Goal: Complete application form

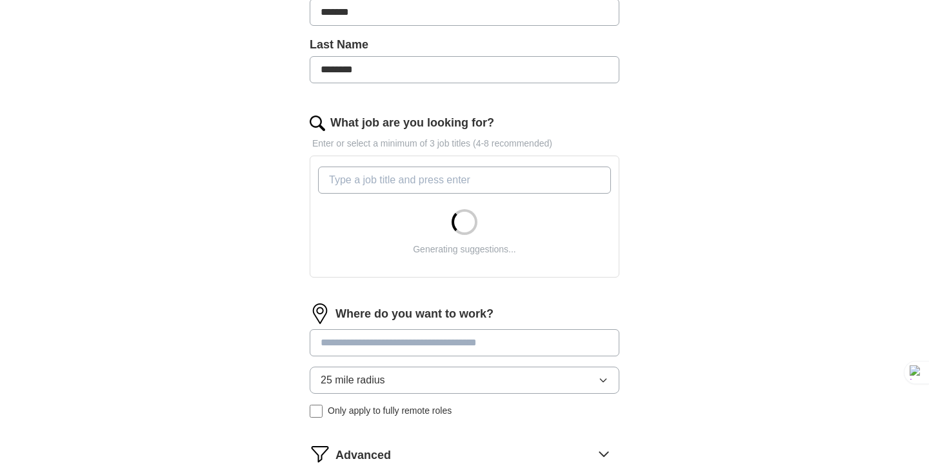
scroll to position [323, 0]
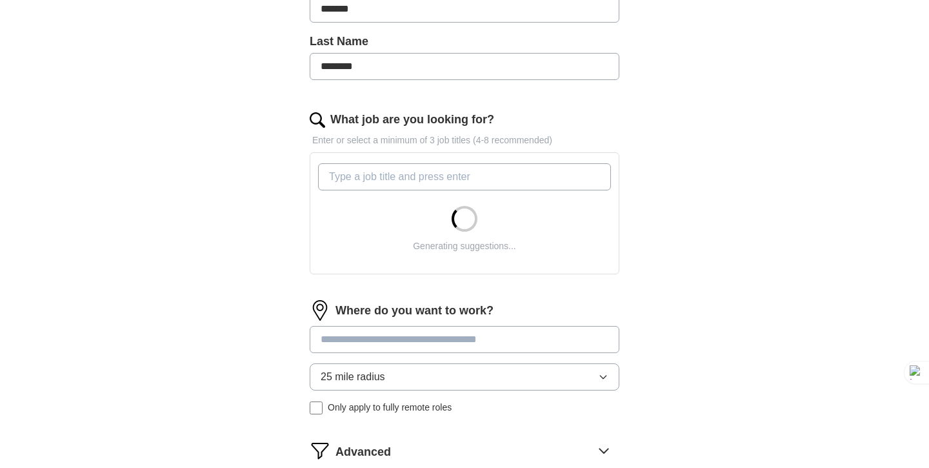
click at [458, 170] on input "What job are you looking for?" at bounding box center [464, 176] width 293 height 27
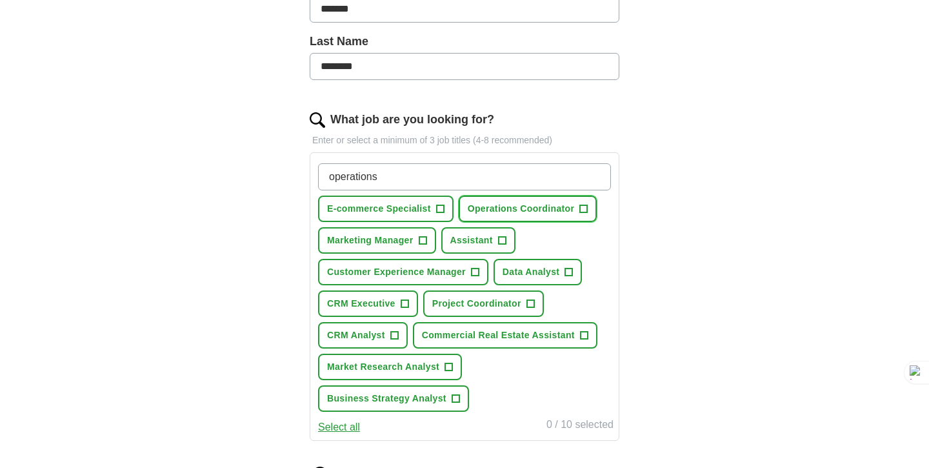
click at [561, 214] on span "Operations Coordinator" at bounding box center [521, 209] width 107 height 14
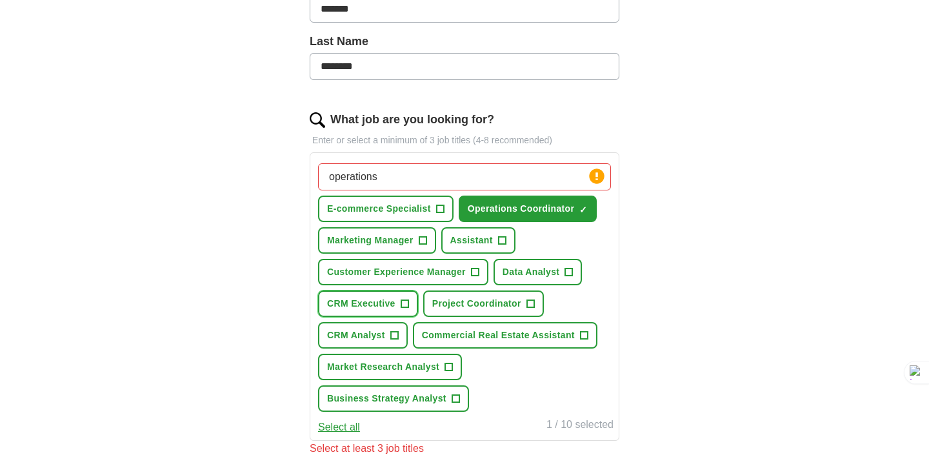
click at [372, 305] on span "CRM Executive" at bounding box center [361, 304] width 68 height 14
click at [481, 299] on span "Project Coordinator" at bounding box center [476, 304] width 89 height 14
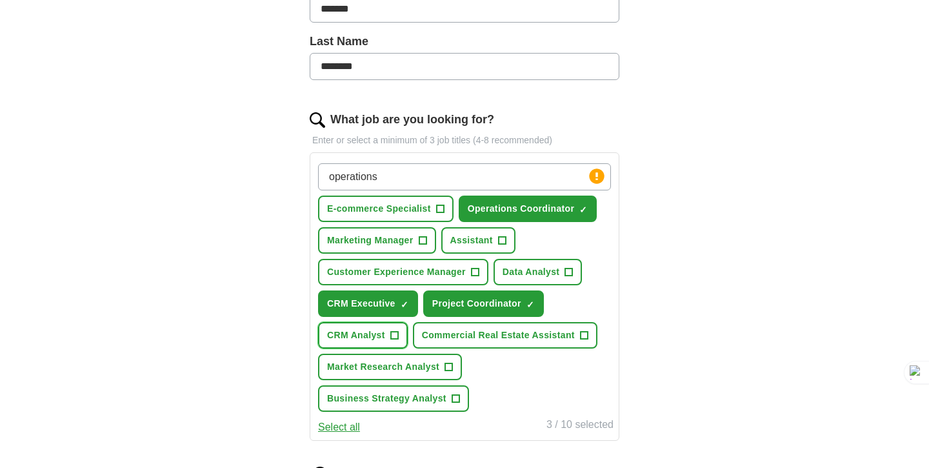
click at [365, 336] on span "CRM Analyst" at bounding box center [356, 336] width 58 height 14
click at [408, 371] on span "Market Research Analyst" at bounding box center [383, 367] width 112 height 14
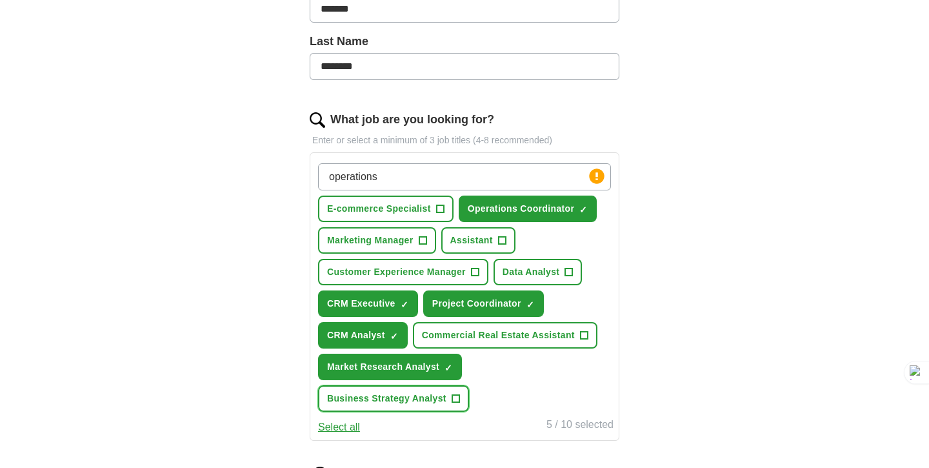
click at [400, 403] on span "Business Strategy Analyst" at bounding box center [386, 399] width 119 height 14
click at [375, 210] on span "E-commerce Specialist" at bounding box center [379, 209] width 104 height 14
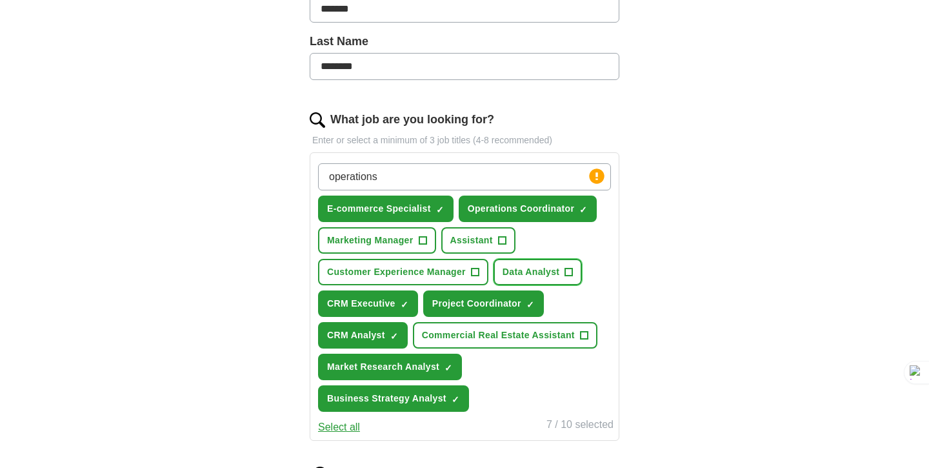
click at [541, 274] on span "Data Analyst" at bounding box center [531, 272] width 57 height 14
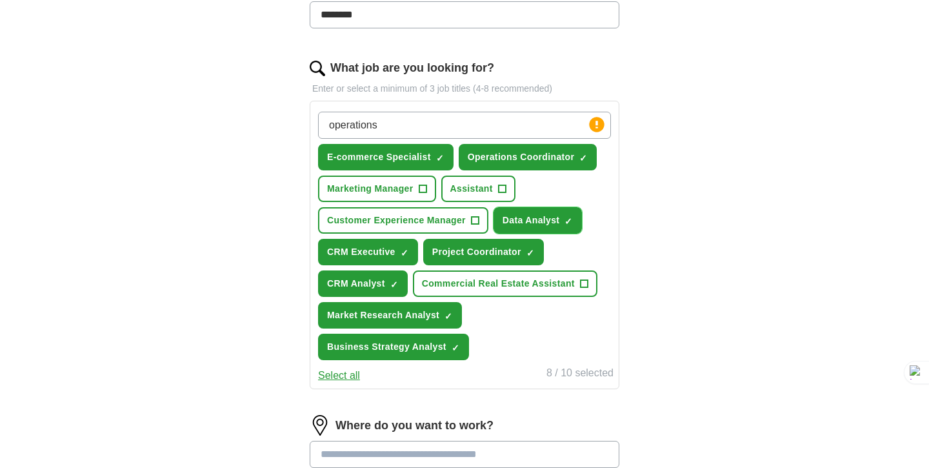
scroll to position [372, 0]
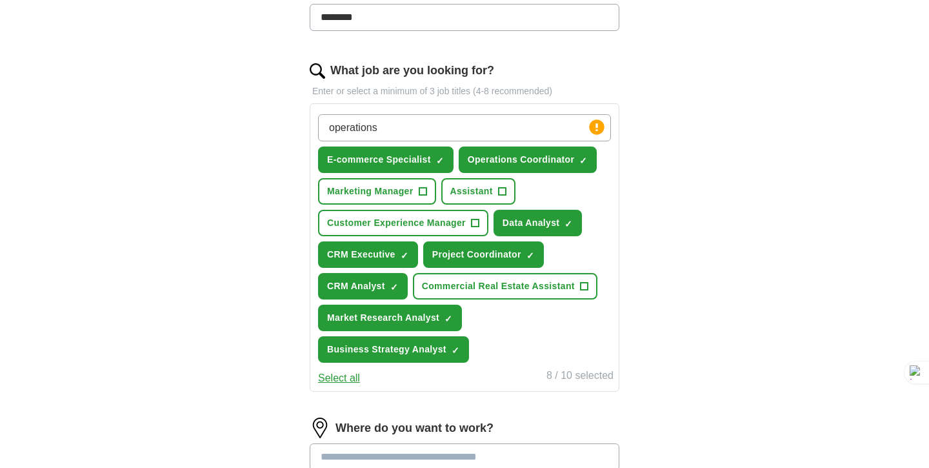
click at [444, 124] on input "operations" at bounding box center [464, 127] width 293 height 27
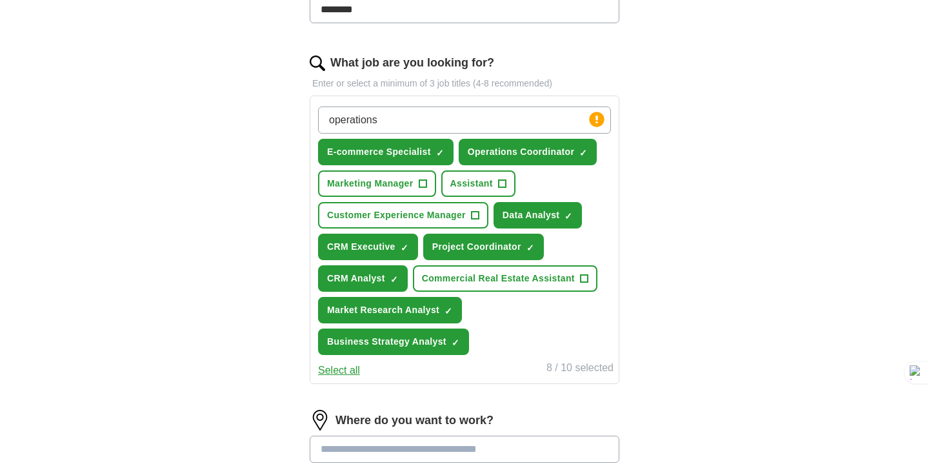
scroll to position [376, 0]
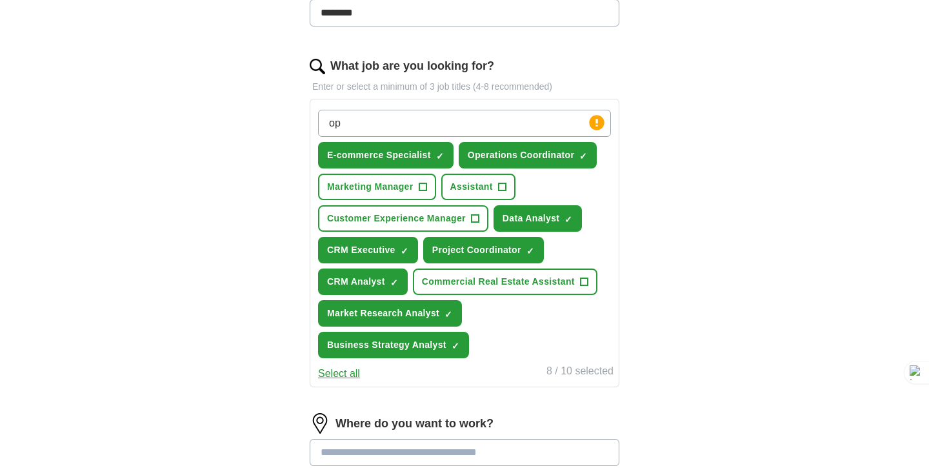
type input "o"
type input "data"
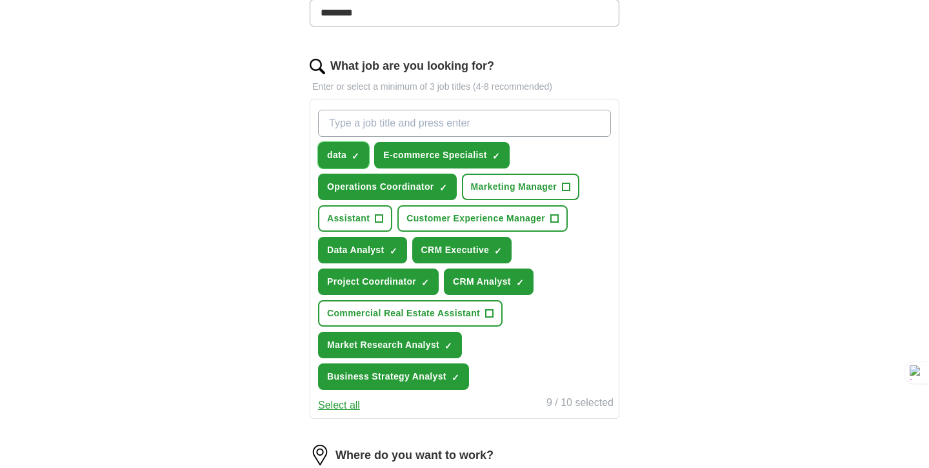
click at [345, 160] on span "data" at bounding box center [336, 155] width 19 height 14
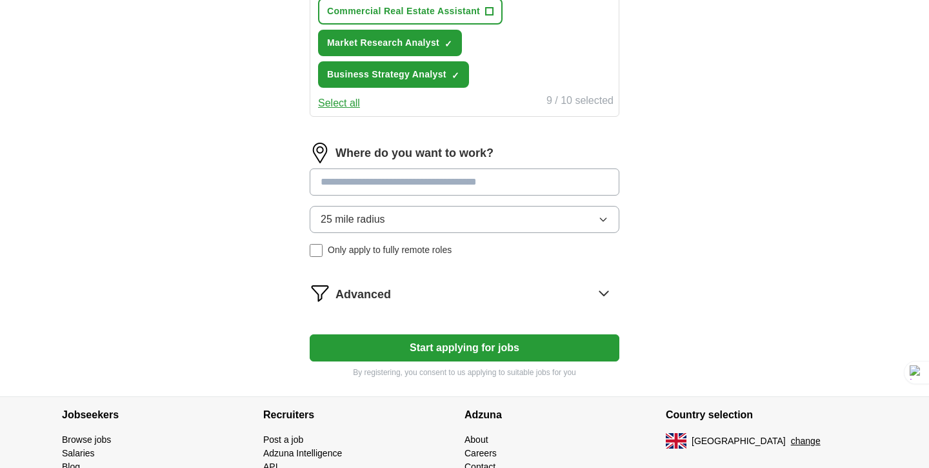
scroll to position [701, 0]
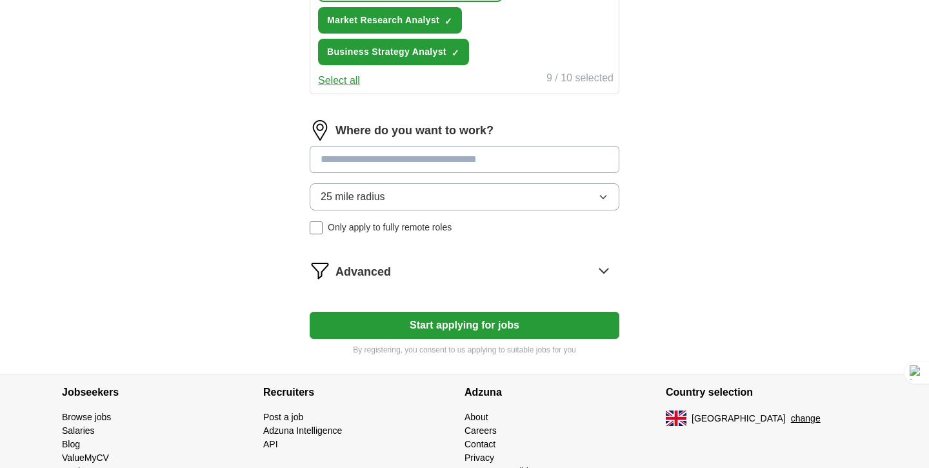
click at [506, 163] on input at bounding box center [465, 159] width 310 height 27
type input "***"
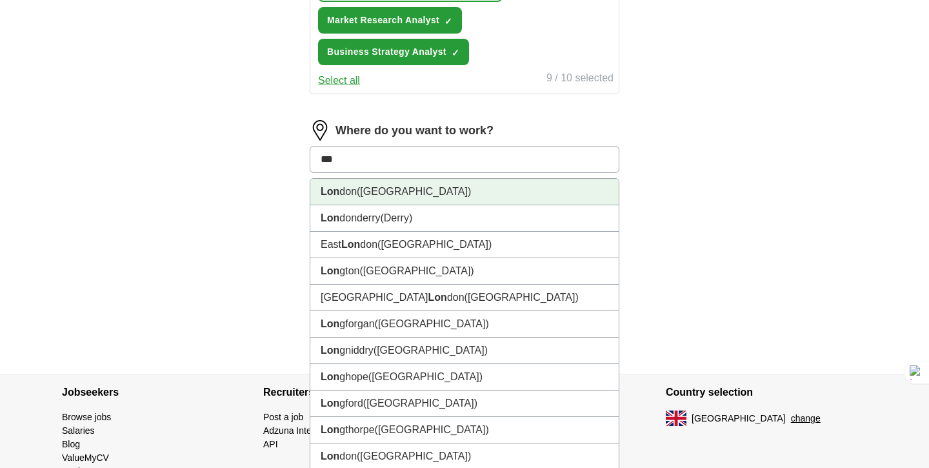
click at [495, 197] on li "Lon don ([GEOGRAPHIC_DATA])" at bounding box center [464, 192] width 308 height 26
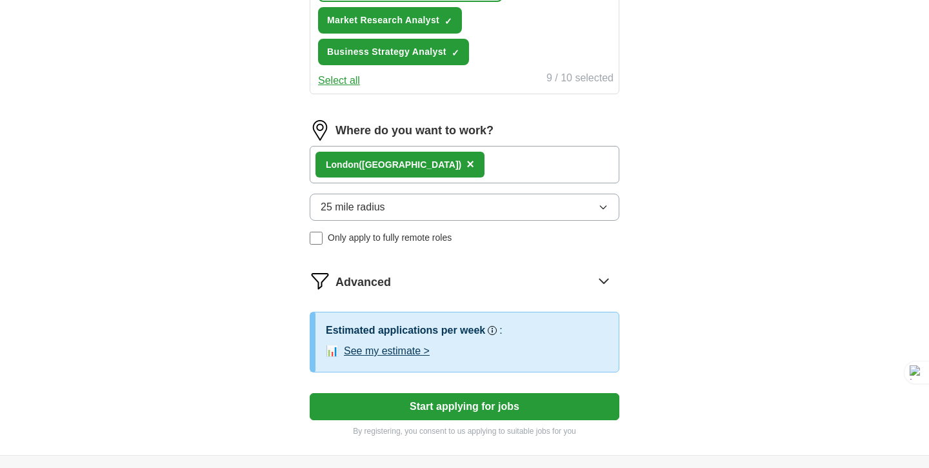
click at [432, 208] on button "25 mile radius" at bounding box center [465, 207] width 310 height 27
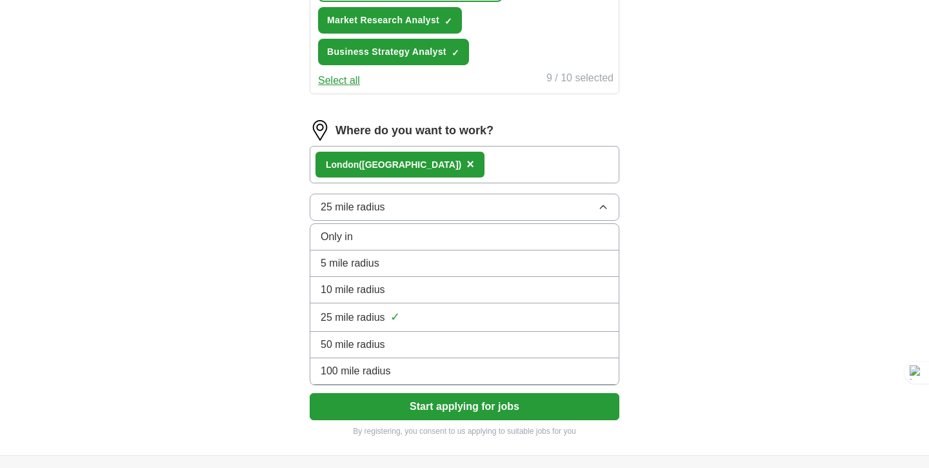
click at [399, 261] on div "5 mile radius" at bounding box center [465, 263] width 288 height 15
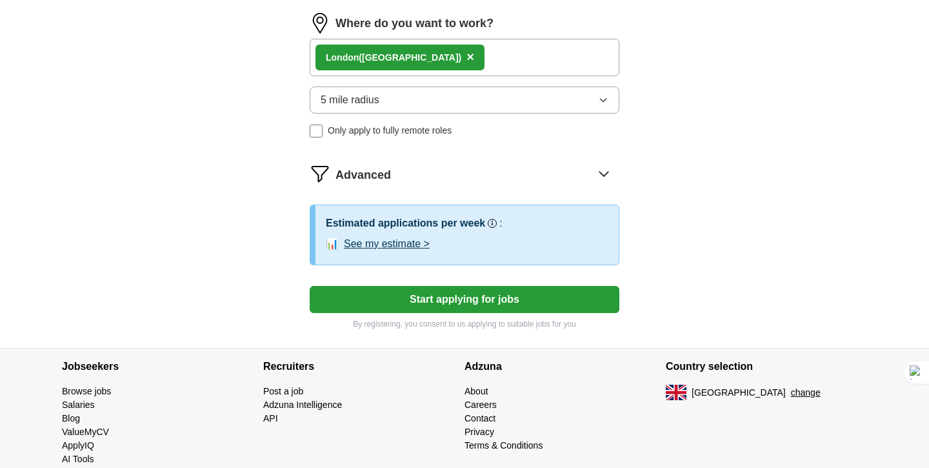
scroll to position [810, 0]
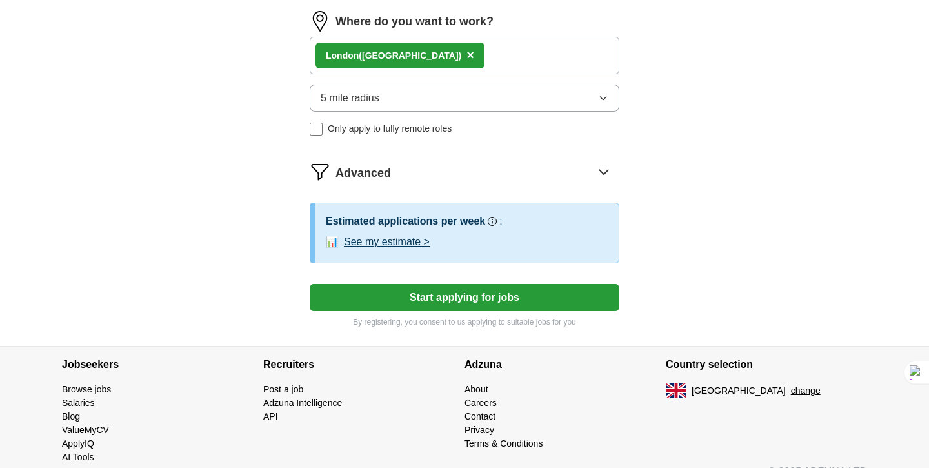
click at [434, 134] on span "Only apply to fully remote roles" at bounding box center [390, 129] width 124 height 14
click at [409, 245] on button "See my estimate >" at bounding box center [387, 241] width 86 height 15
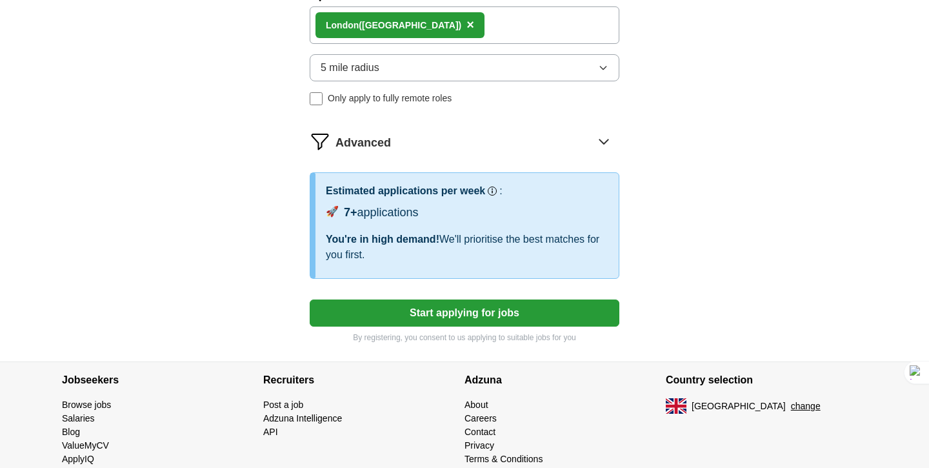
scroll to position [841, 0]
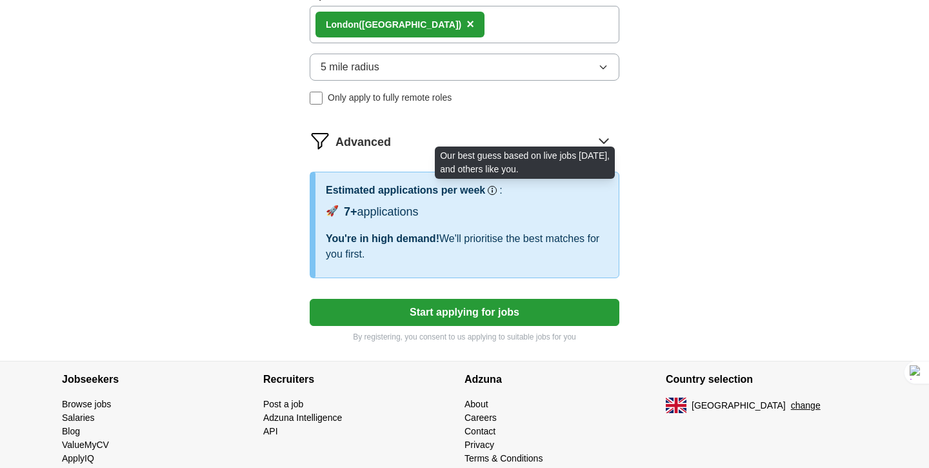
click at [493, 188] on circle at bounding box center [492, 188] width 1 height 1
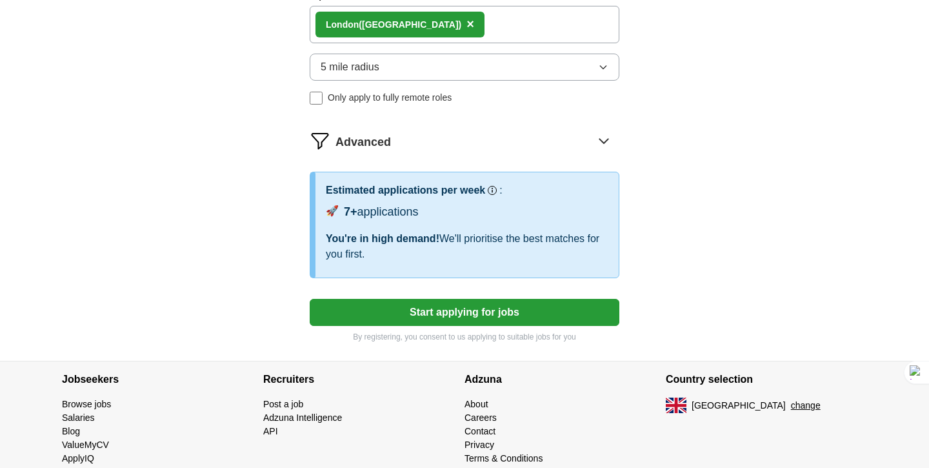
click at [516, 319] on button "Start applying for jobs" at bounding box center [465, 312] width 310 height 27
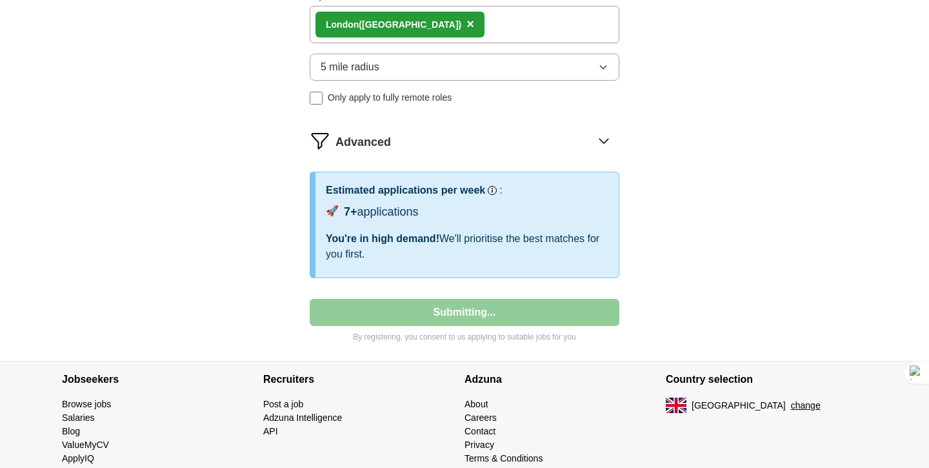
select select "**"
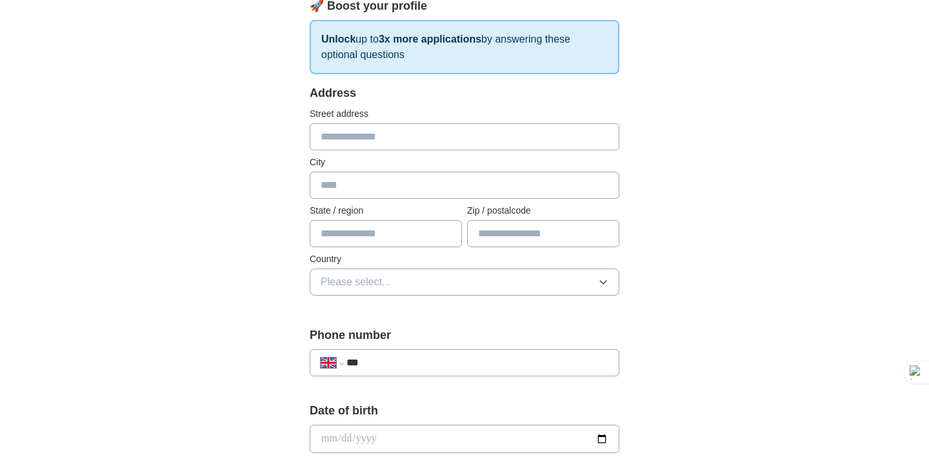
scroll to position [198, 0]
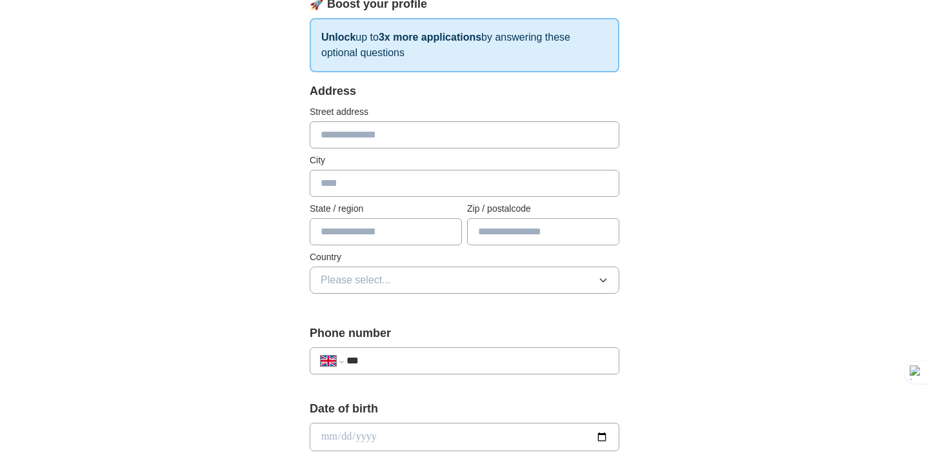
click at [419, 143] on input "text" at bounding box center [465, 134] width 310 height 27
type input "**********"
type input "******"
type input "********"
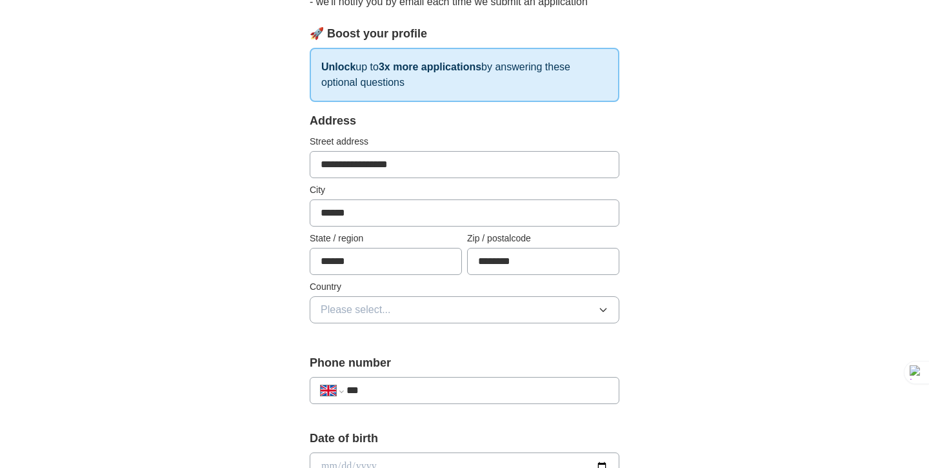
scroll to position [170, 0]
drag, startPoint x: 340, startPoint y: 168, endPoint x: 274, endPoint y: 168, distance: 65.8
type input "**********"
click at [702, 187] on div "**********" at bounding box center [465, 449] width 826 height 1158
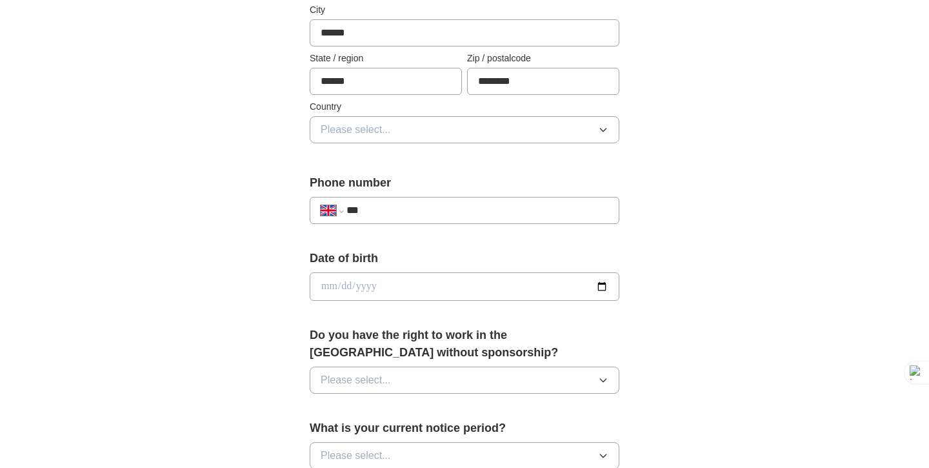
scroll to position [401, 0]
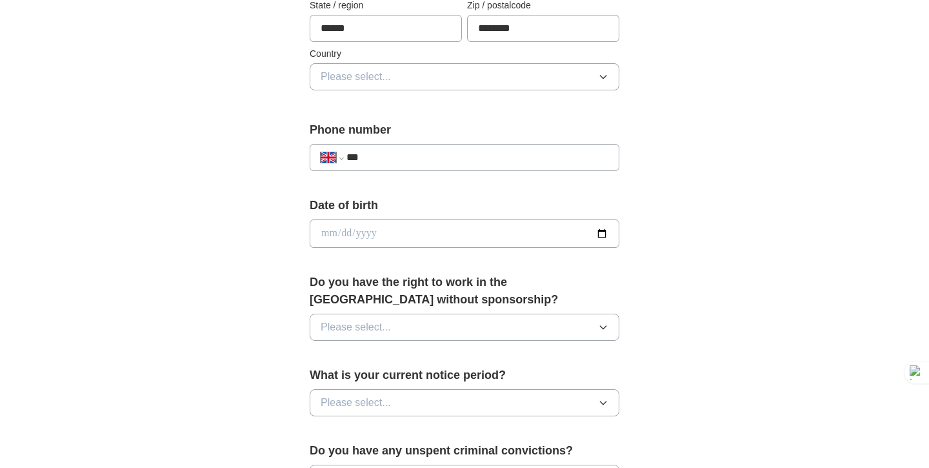
click at [518, 159] on input "***" at bounding box center [478, 157] width 262 height 15
type input "**********"
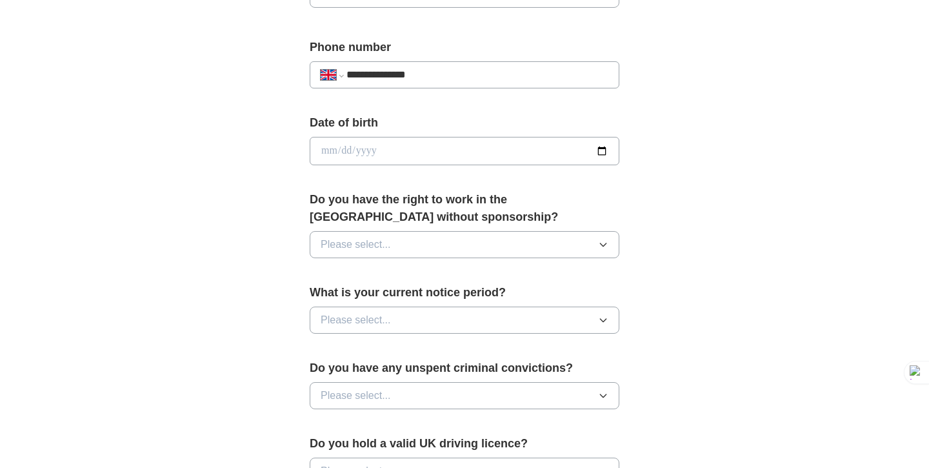
scroll to position [485, 0]
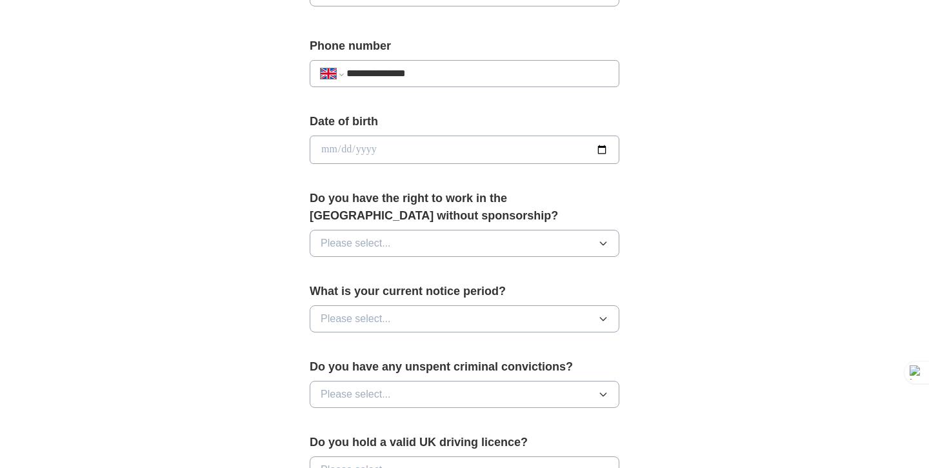
click at [341, 161] on input "date" at bounding box center [465, 150] width 310 height 28
type input "**********"
click at [374, 248] on span "Please select..." at bounding box center [356, 243] width 70 height 15
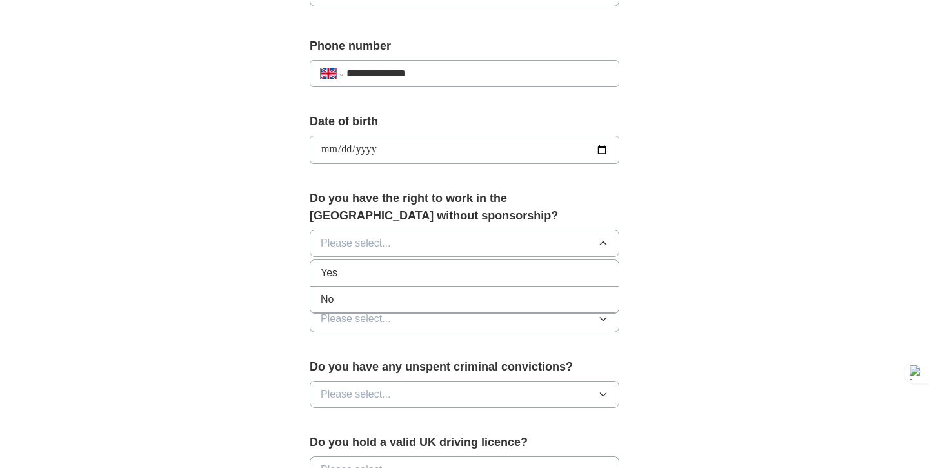
click at [374, 279] on div "Yes" at bounding box center [465, 272] width 288 height 15
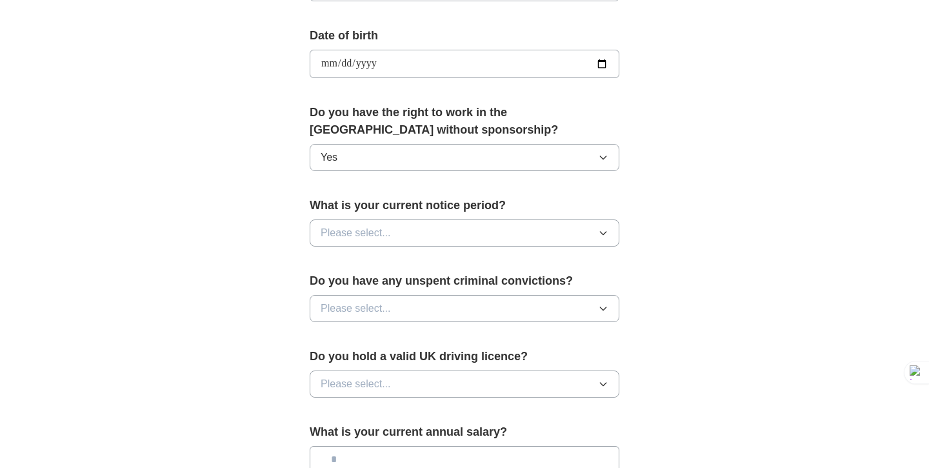
scroll to position [579, 0]
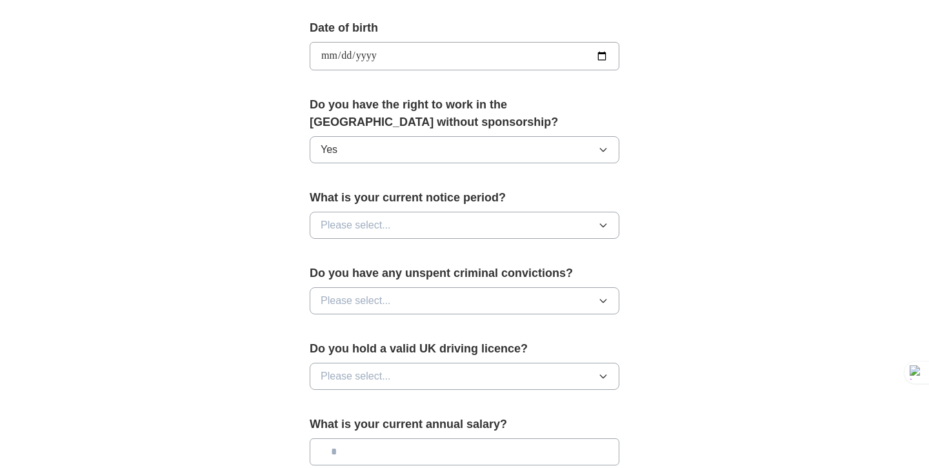
click at [387, 220] on span "Please select..." at bounding box center [356, 224] width 70 height 15
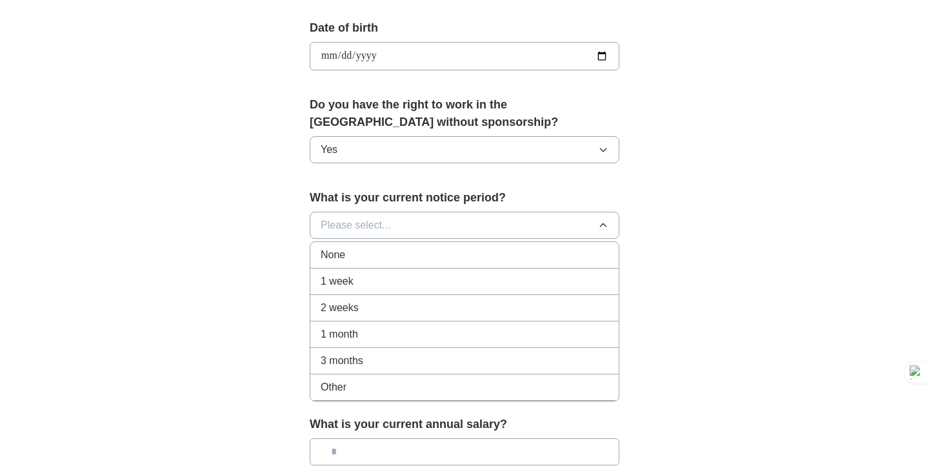
click at [372, 329] on div "1 month" at bounding box center [465, 334] width 288 height 15
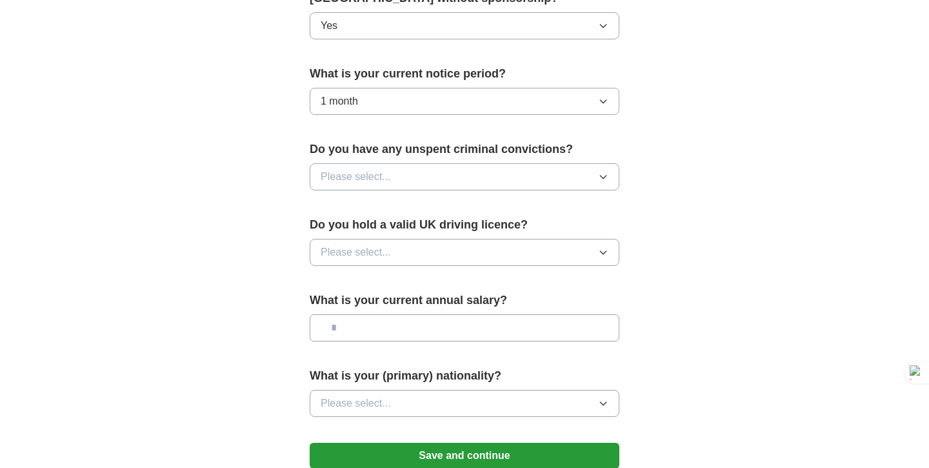
scroll to position [722, 0]
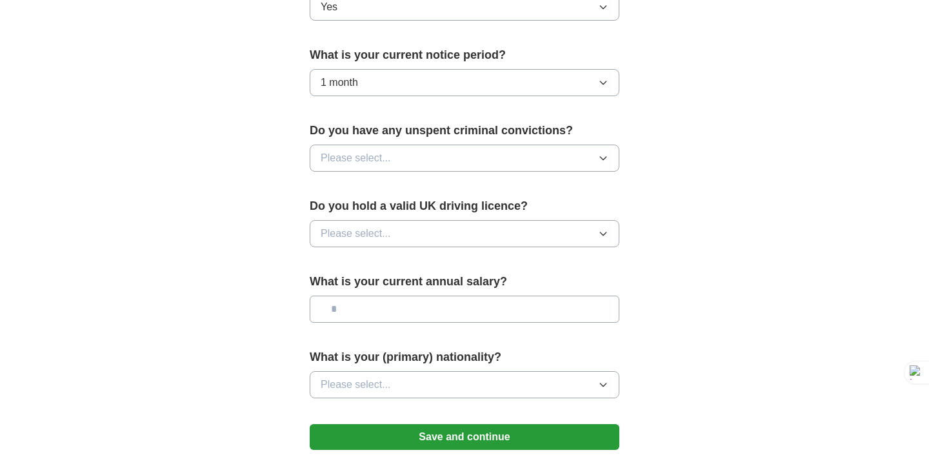
click at [394, 159] on button "Please select..." at bounding box center [465, 158] width 310 height 27
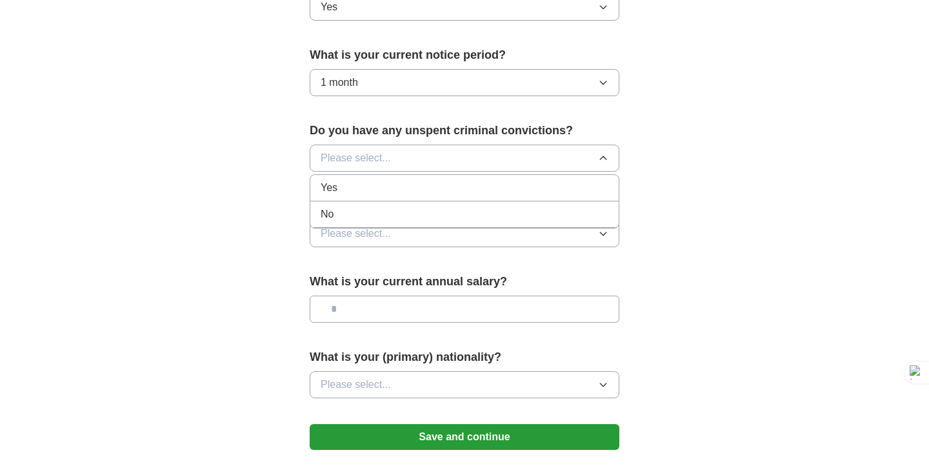
click at [394, 216] on div "No" at bounding box center [465, 214] width 288 height 15
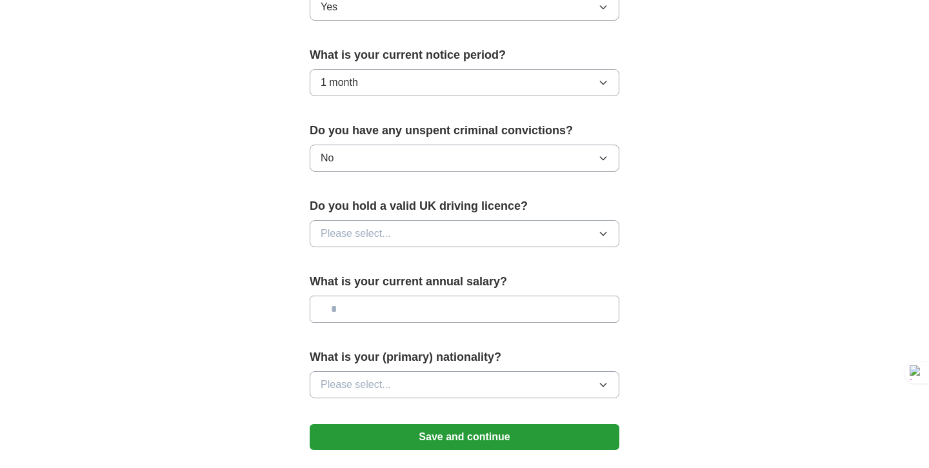
click at [392, 243] on button "Please select..." at bounding box center [465, 233] width 310 height 27
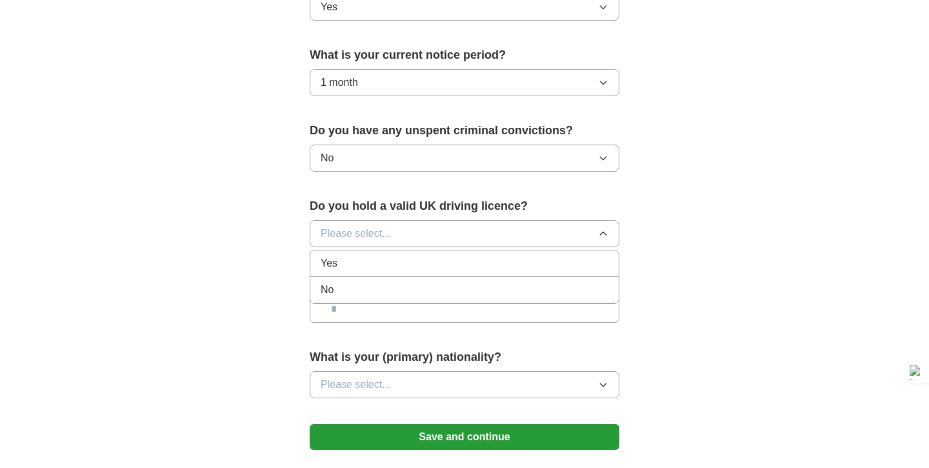
drag, startPoint x: 385, startPoint y: 263, endPoint x: 381, endPoint y: 281, distance: 17.9
click at [381, 281] on ul "Yes No" at bounding box center [465, 277] width 310 height 54
click at [381, 281] on li "No" at bounding box center [464, 290] width 308 height 26
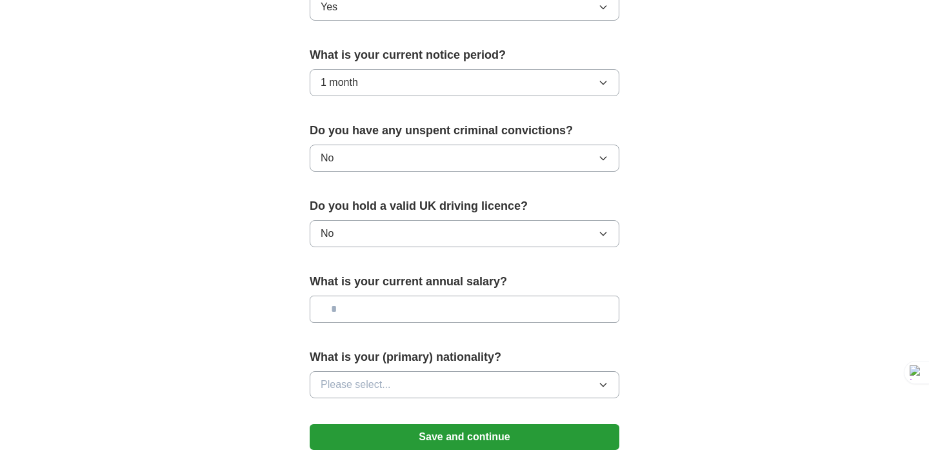
click at [376, 318] on input "text" at bounding box center [465, 309] width 310 height 27
type input "**"
type input "*******"
click at [388, 386] on span "Please select..." at bounding box center [356, 384] width 70 height 15
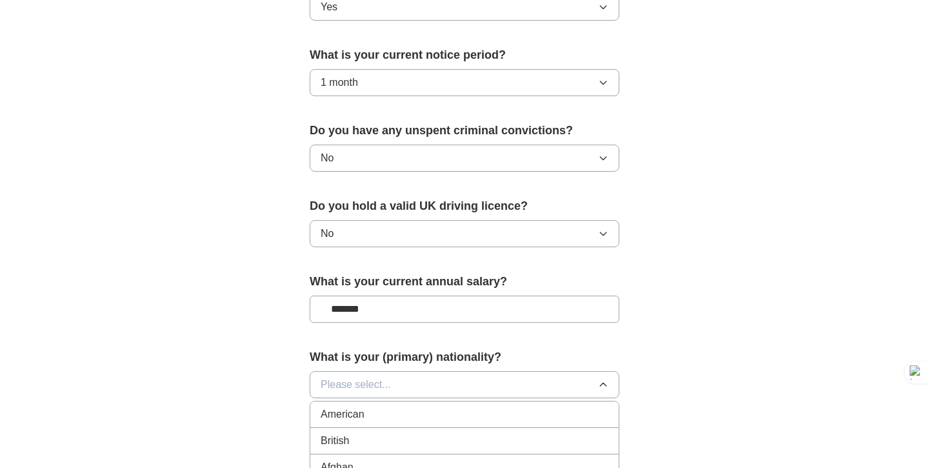
click at [388, 386] on span "Please select..." at bounding box center [356, 384] width 70 height 15
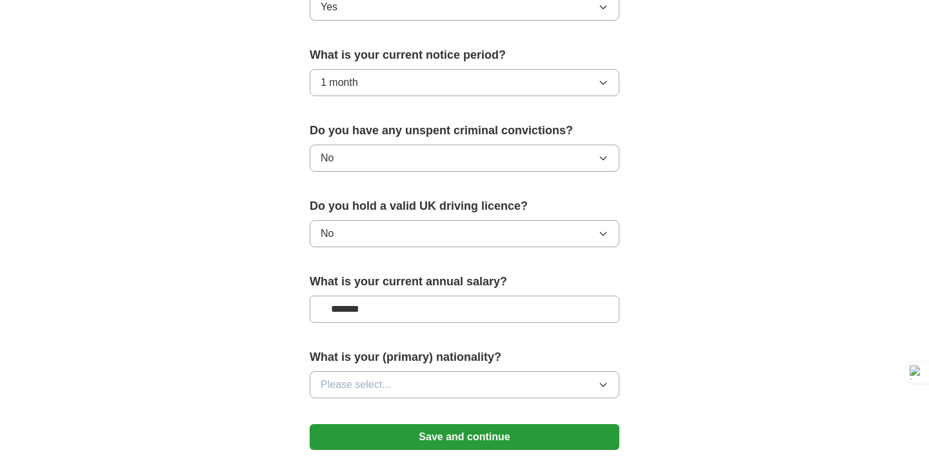
click at [388, 386] on span "Please select..." at bounding box center [356, 384] width 70 height 15
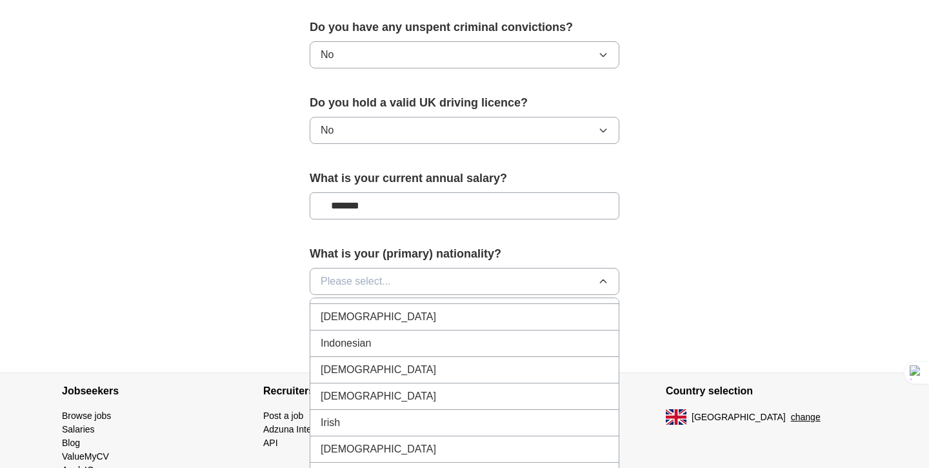
scroll to position [2114, 0]
click at [369, 316] on div "[DEMOGRAPHIC_DATA]" at bounding box center [465, 314] width 288 height 15
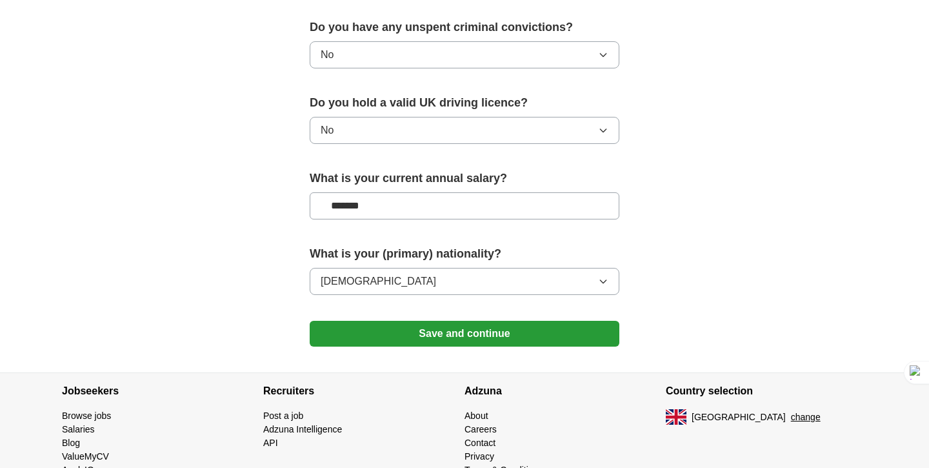
click at [489, 330] on button "Save and continue" at bounding box center [465, 334] width 310 height 26
